Goal: Navigation & Orientation: Understand site structure

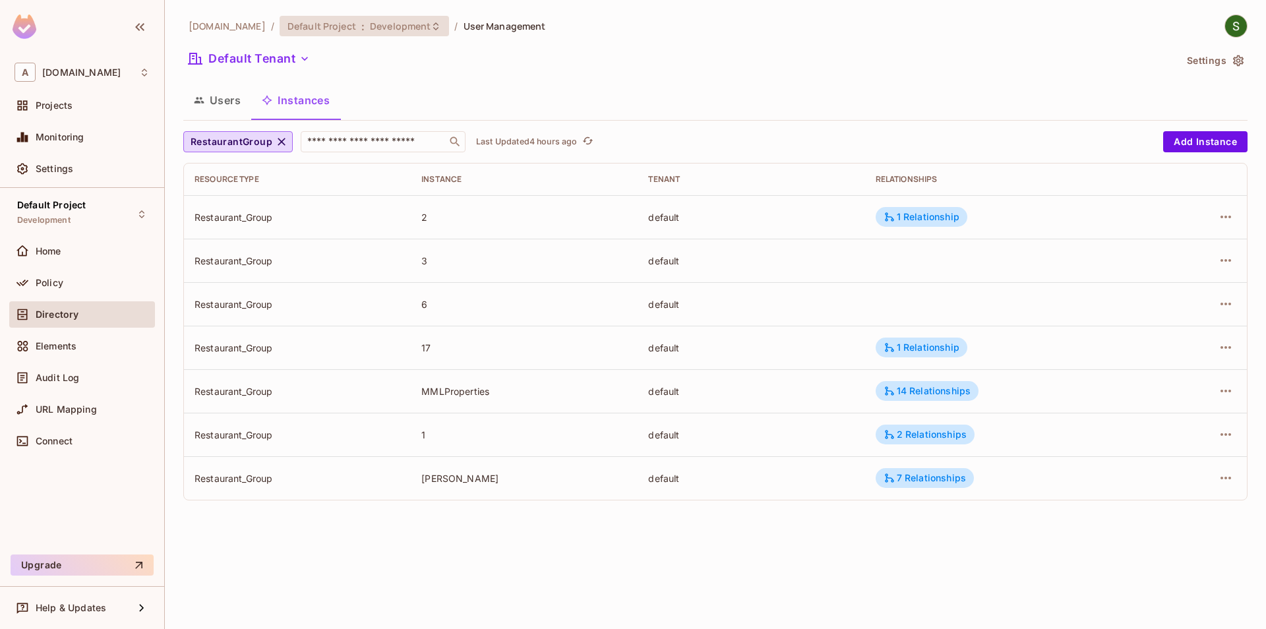
click at [384, 24] on span "Development" at bounding box center [400, 26] width 61 height 13
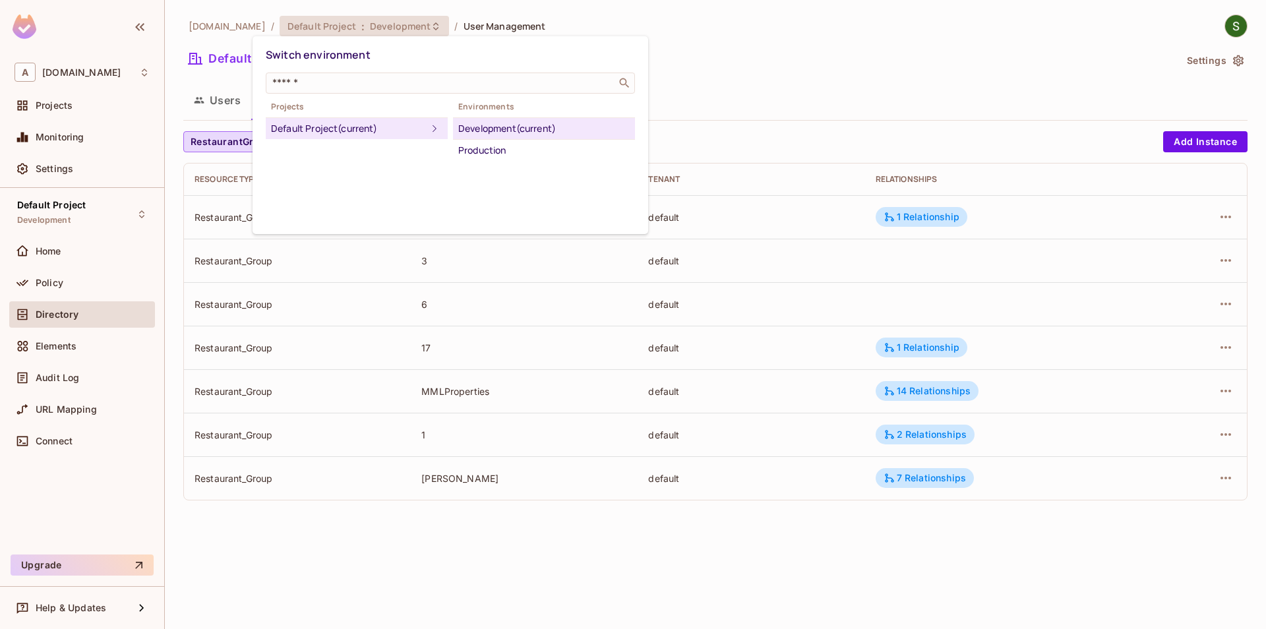
click at [674, 93] on div at bounding box center [633, 314] width 1266 height 629
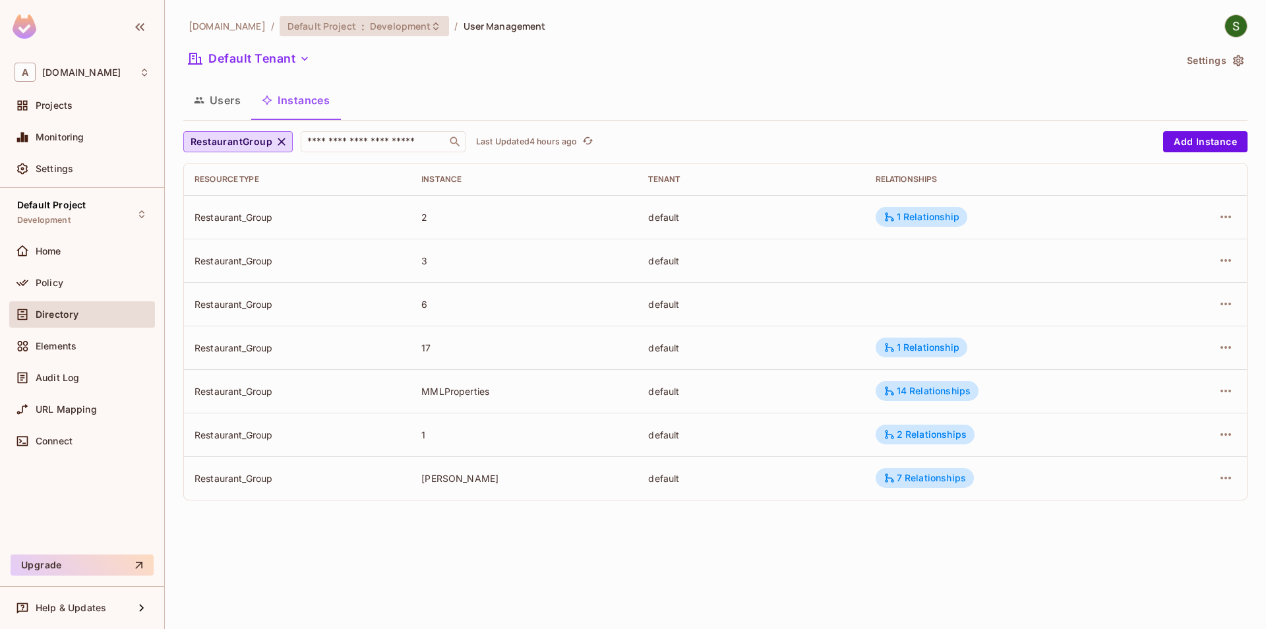
click at [297, 20] on span "Default Project" at bounding box center [321, 26] width 69 height 13
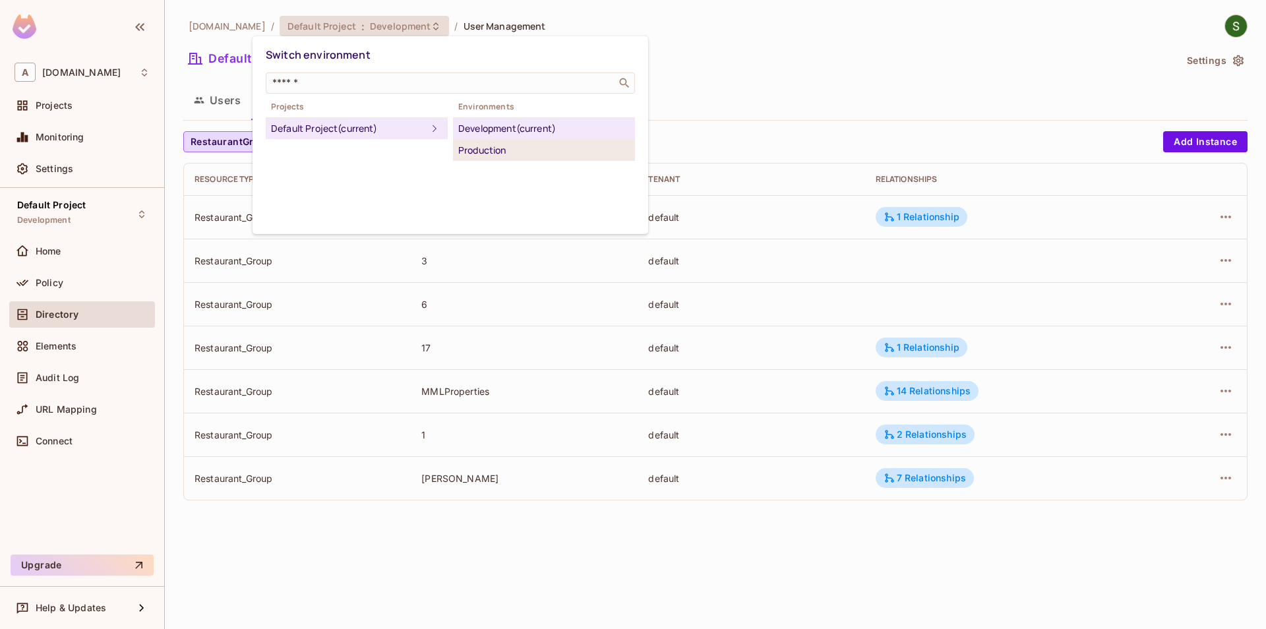
click at [507, 146] on div "Production" at bounding box center [543, 150] width 171 height 16
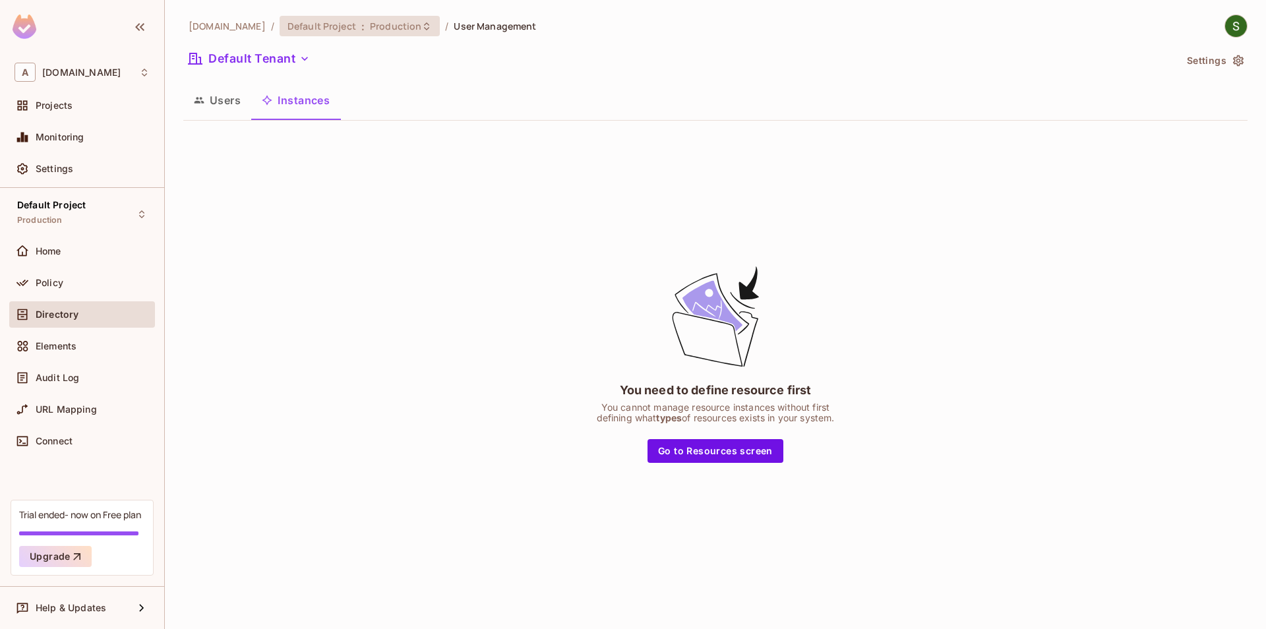
click at [374, 22] on span "Production" at bounding box center [395, 26] width 51 height 13
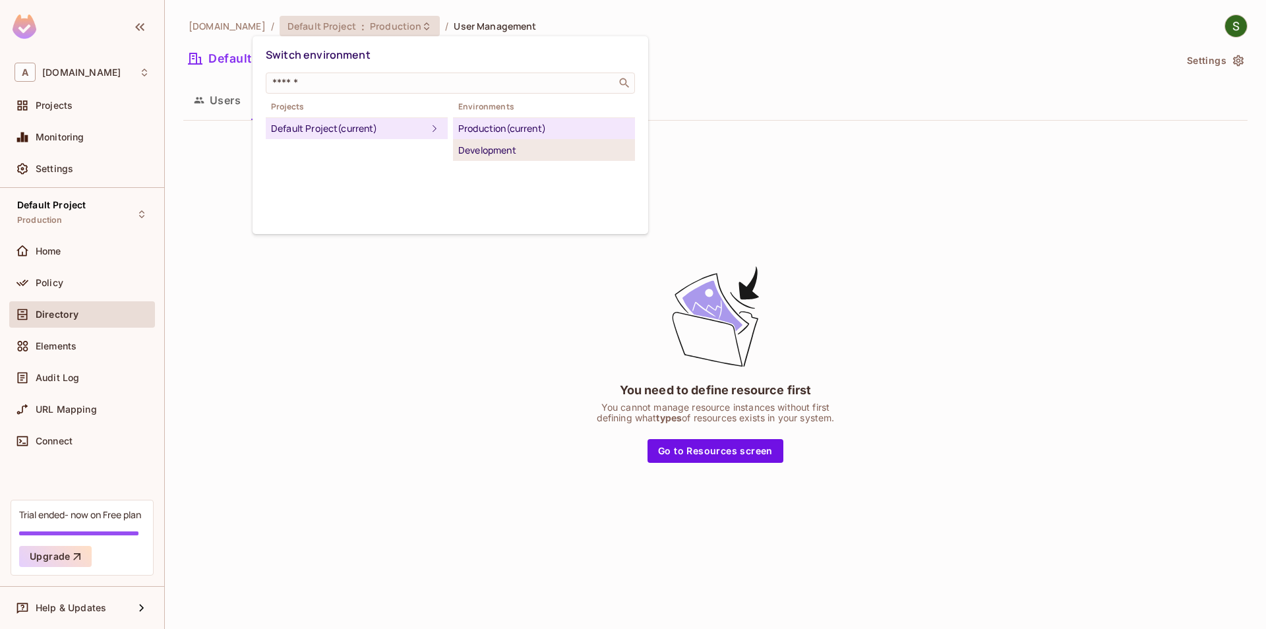
click at [502, 154] on div "Development" at bounding box center [543, 150] width 171 height 16
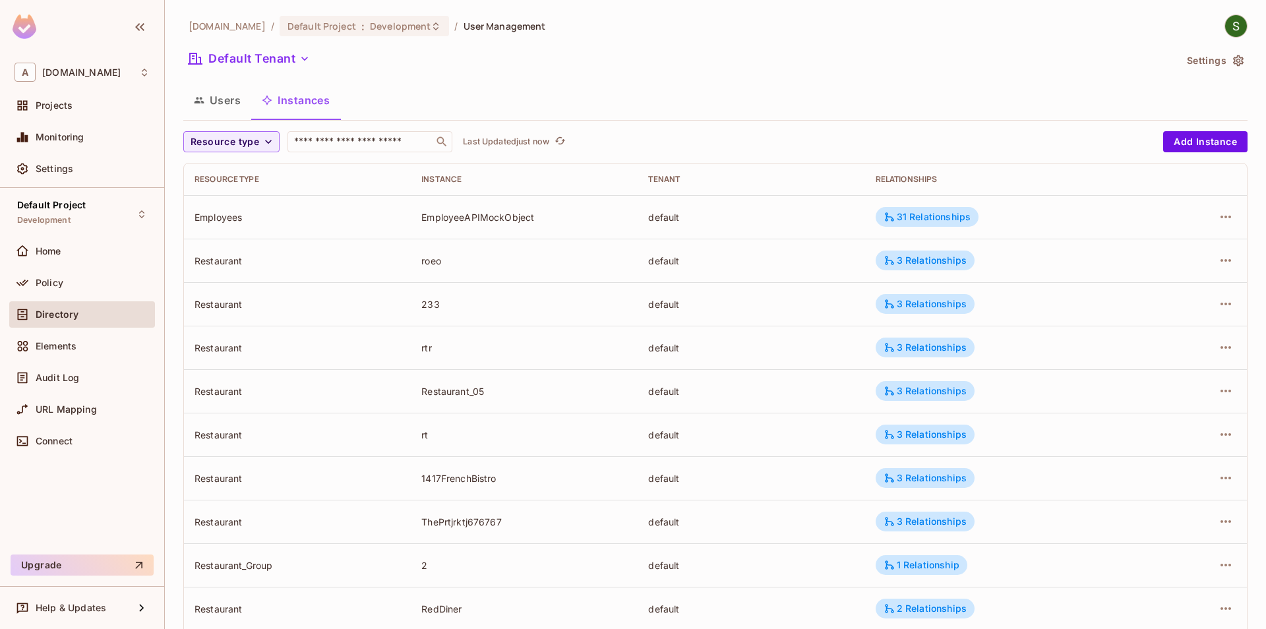
click at [238, 111] on button "Users" at bounding box center [217, 100] width 68 height 33
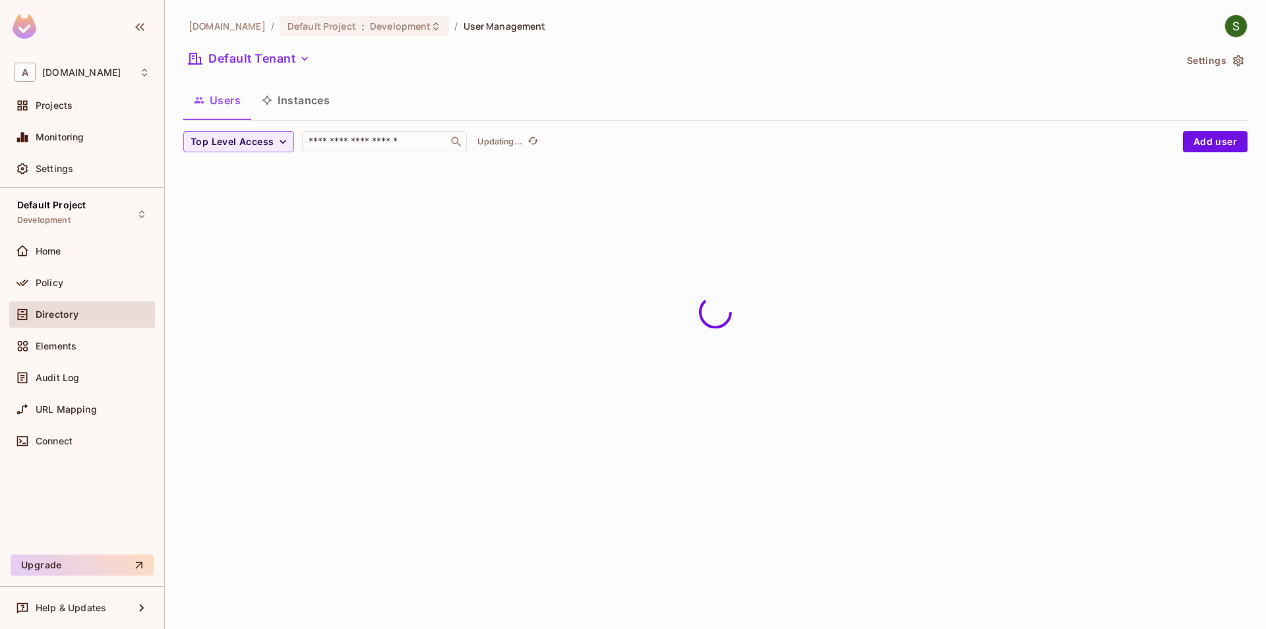
click at [282, 110] on button "Instances" at bounding box center [295, 100] width 89 height 33
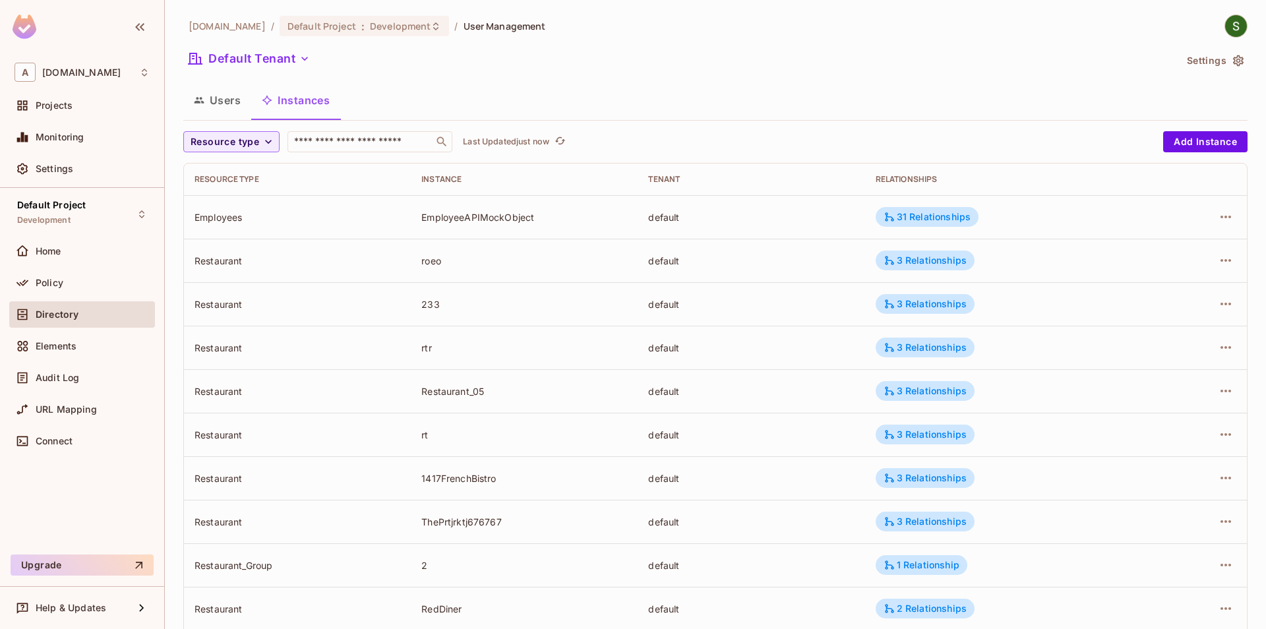
click at [231, 105] on button "Users" at bounding box center [217, 100] width 68 height 33
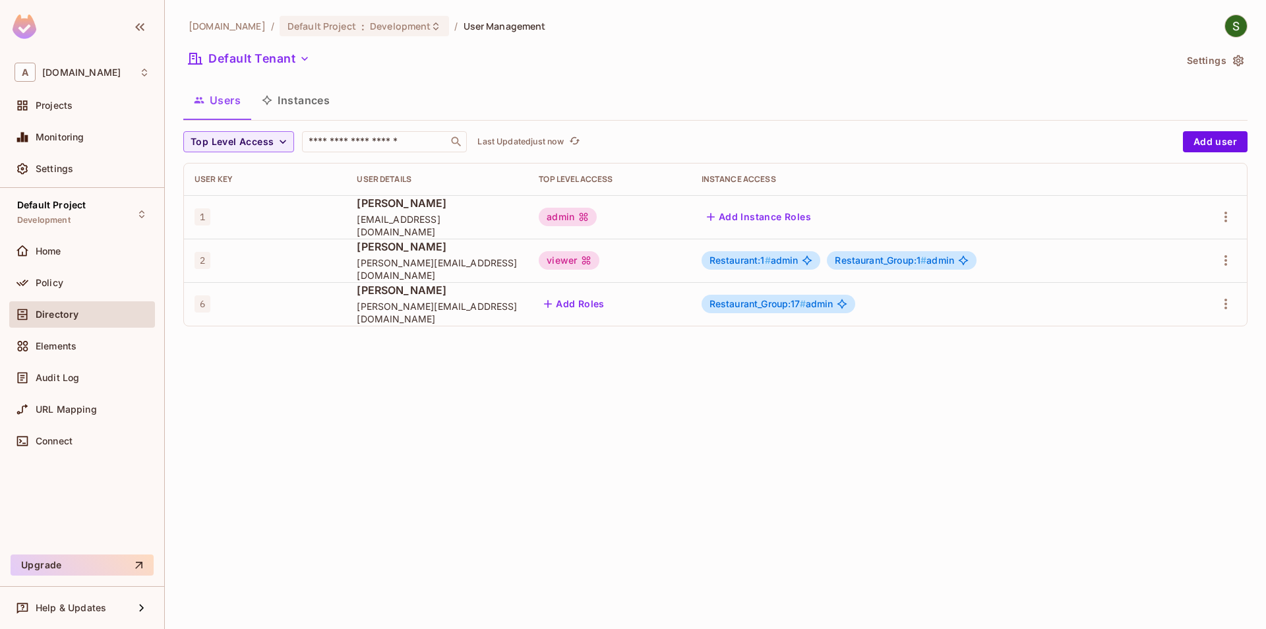
click at [577, 445] on div "[DOMAIN_NAME] / Default Project : Development / User Management Default Tenant …" at bounding box center [715, 314] width 1101 height 629
